Goal: Transaction & Acquisition: Purchase product/service

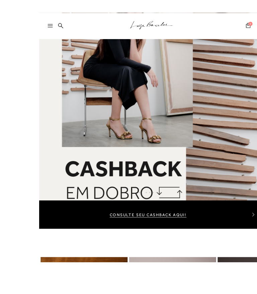
scroll to position [11, 0]
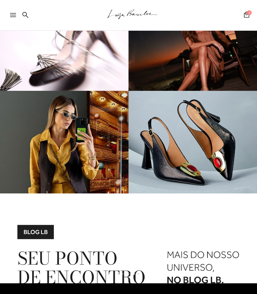
click at [13, 16] on icon at bounding box center [13, 15] width 6 height 4
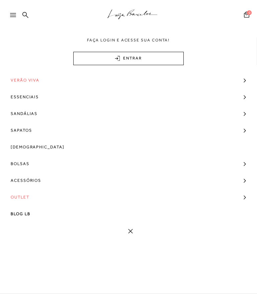
click at [34, 114] on span "Sandálias" at bounding box center [24, 113] width 27 height 17
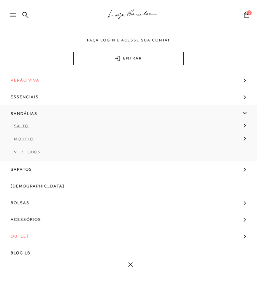
click at [34, 154] on span "Ver Todos" at bounding box center [27, 152] width 27 height 5
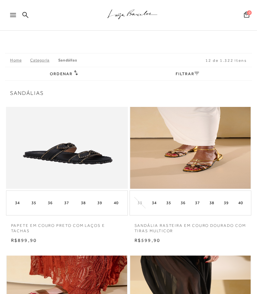
click at [25, 15] on icon at bounding box center [25, 15] width 6 height 6
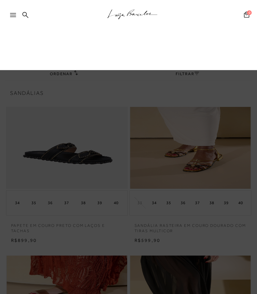
click at [60, 47] on div ".a{fill-rule:evenodd;stroke:#000!important;stroke-width:0!important;} Faça logi…" at bounding box center [128, 35] width 257 height 70
click at [18, 15] on div at bounding box center [16, 17] width 12 height 10
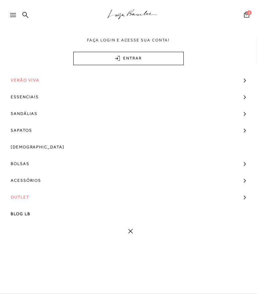
click at [23, 14] on icon at bounding box center [25, 15] width 6 height 6
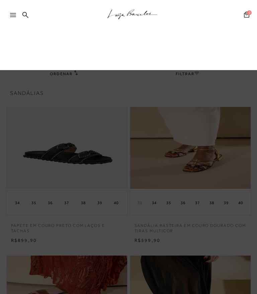
click at [23, 17] on icon at bounding box center [25, 15] width 6 height 6
click at [22, 14] on div at bounding box center [16, 17] width 12 height 10
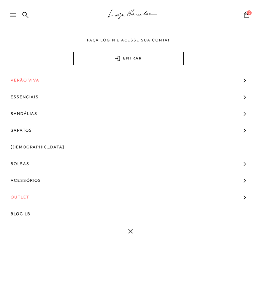
click at [31, 131] on span "Sapatos" at bounding box center [21, 130] width 21 height 17
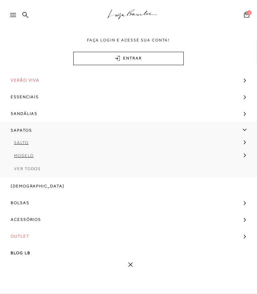
click at [28, 112] on span "Sandálias" at bounding box center [24, 113] width 27 height 17
click at [35, 151] on span "Ver Todos" at bounding box center [27, 152] width 27 height 5
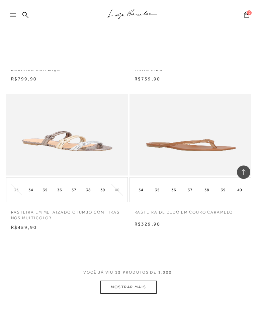
scroll to position [771, 0]
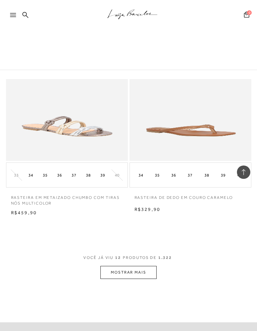
click at [139, 274] on button "MOSTRAR MAIS" at bounding box center [128, 272] width 56 height 13
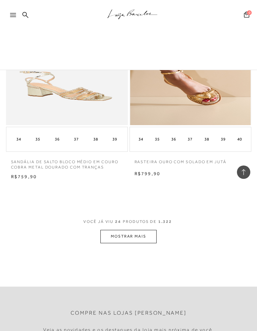
scroll to position [1709, 0]
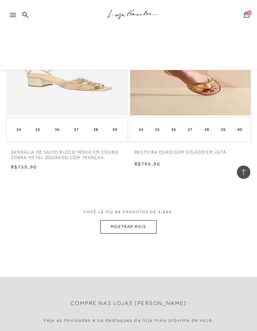
click at [144, 221] on button "MOSTRAR MAIS" at bounding box center [128, 227] width 56 height 13
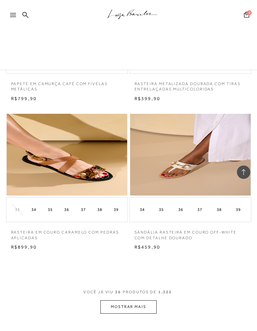
scroll to position [2548, 0]
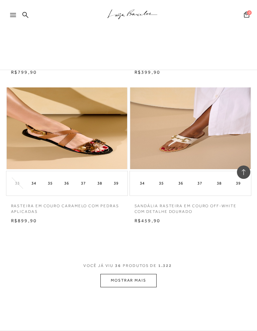
click at [144, 274] on button "MOSTRAR MAIS" at bounding box center [128, 280] width 56 height 13
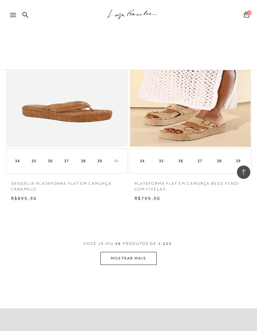
scroll to position [3477, 0]
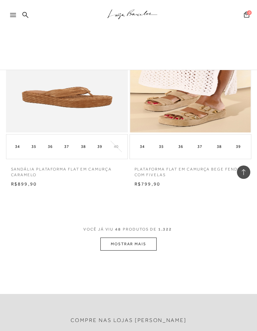
click at [142, 238] on button "MOSTRAR MAIS" at bounding box center [128, 244] width 56 height 13
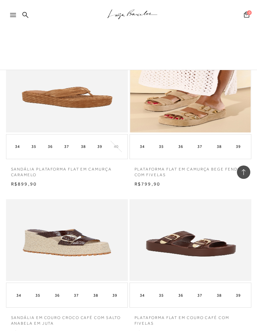
click at [146, 231] on img at bounding box center [190, 240] width 120 height 82
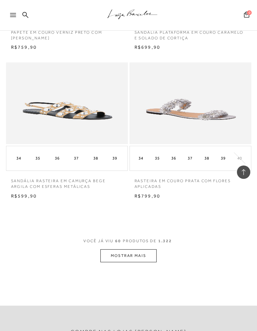
scroll to position [4364, 0]
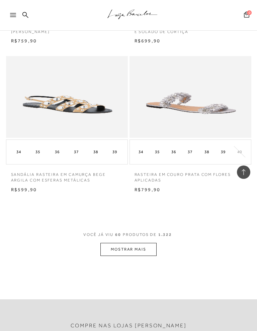
click at [138, 243] on button "MOSTRAR MAIS" at bounding box center [128, 249] width 56 height 13
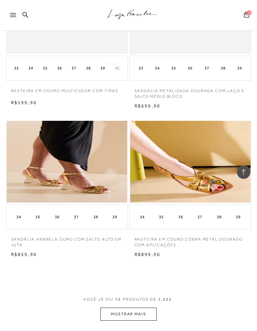
scroll to position [5204, 0]
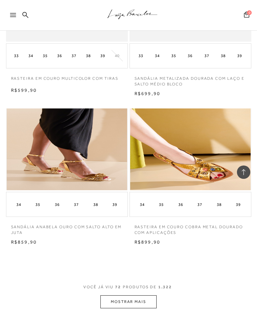
click at [140, 294] on button "MOSTRAR MAIS" at bounding box center [128, 302] width 56 height 13
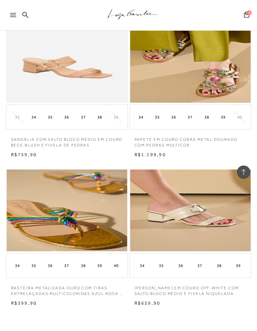
scroll to position [6104, 0]
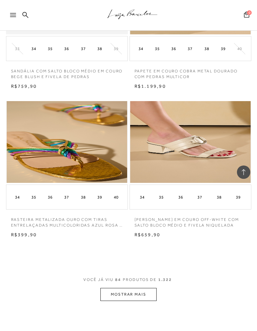
click at [141, 288] on button "MOSTRAR MAIS" at bounding box center [128, 294] width 56 height 13
